Goal: Task Accomplishment & Management: Manage account settings

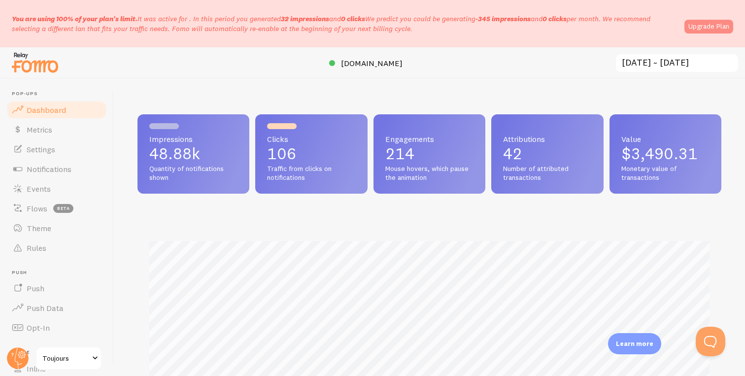
click at [700, 29] on link "Upgrade Plan" at bounding box center [708, 27] width 49 height 14
drag, startPoint x: 625, startPoint y: 152, endPoint x: 697, endPoint y: 152, distance: 71.9
click at [697, 152] on span "$3,490.31" at bounding box center [659, 153] width 76 height 19
click at [699, 31] on link "Upgrade Plan" at bounding box center [708, 27] width 49 height 14
